Goal: Find specific page/section: Find specific page/section

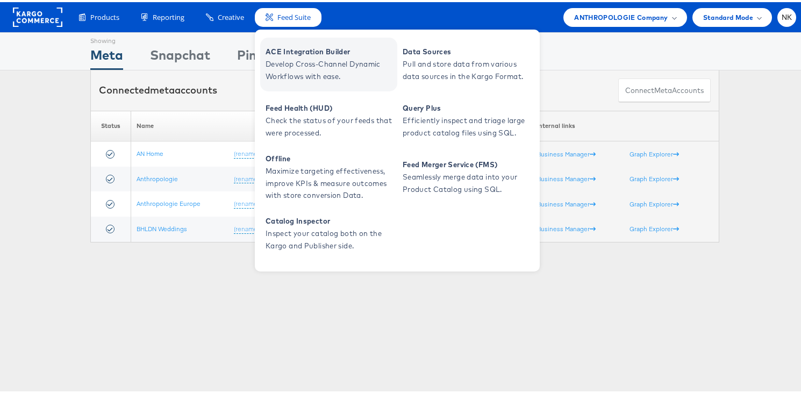
click at [296, 64] on span "Develop Cross-Channel Dynamic Workflows with ease." at bounding box center [330, 68] width 129 height 25
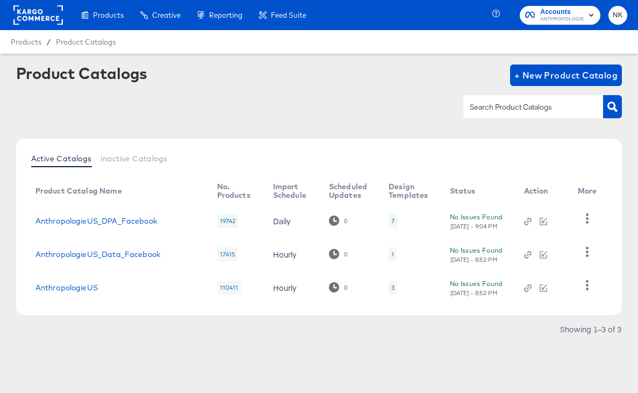
click at [52, 19] on rect at bounding box center [37, 14] width 49 height 19
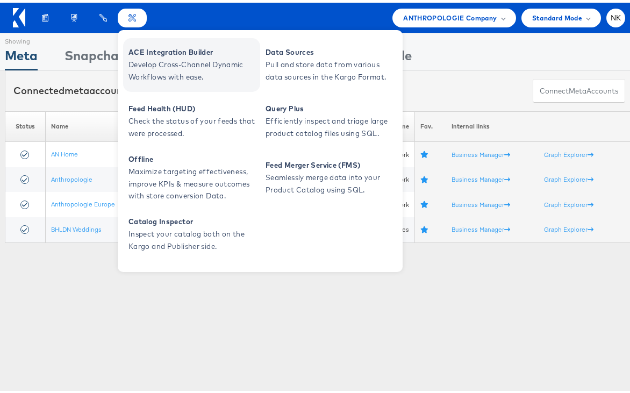
click at [144, 49] on span "ACE Integration Builder" at bounding box center [192, 50] width 129 height 12
